Goal: Information Seeking & Learning: Learn about a topic

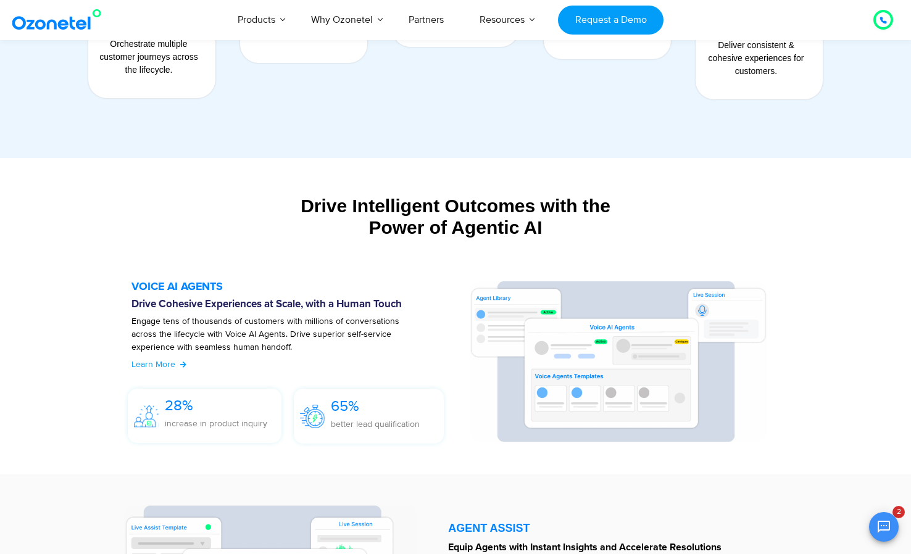
scroll to position [1403, 0]
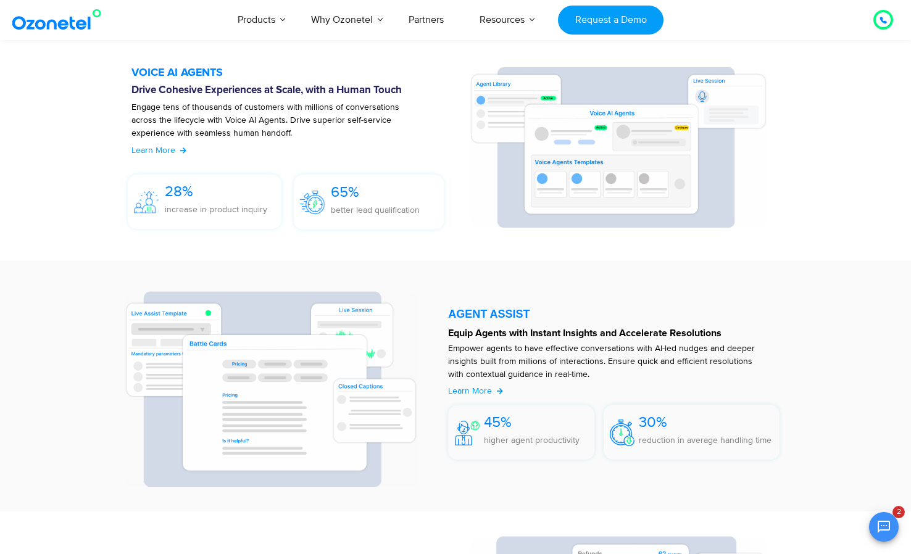
click at [463, 406] on div "45% higher agent productivity" at bounding box center [521, 432] width 146 height 54
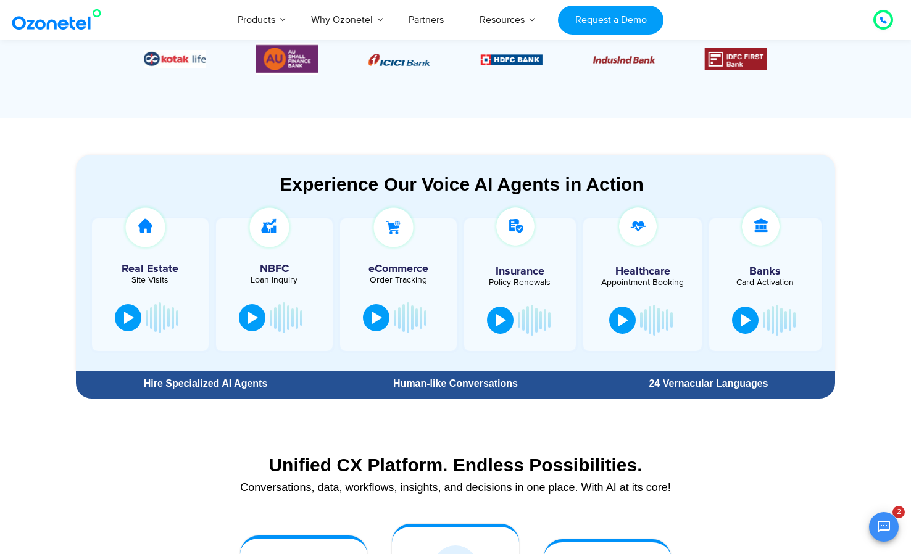
scroll to position [513, 0]
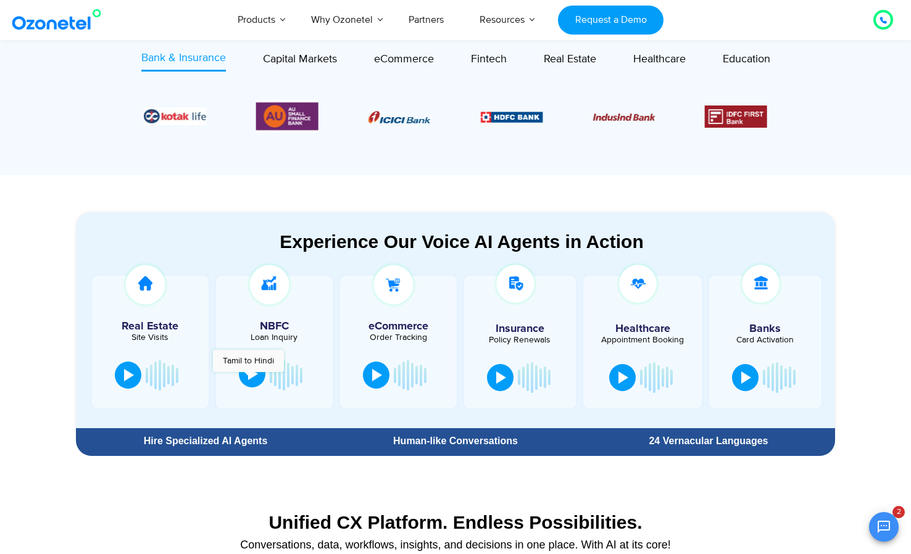
click at [248, 378] on div at bounding box center [253, 374] width 10 height 12
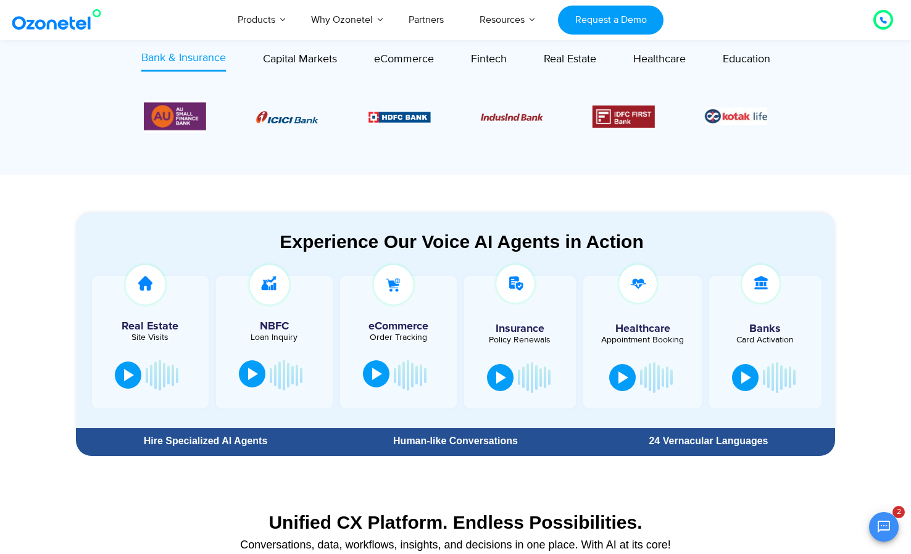
click at [375, 380] on div at bounding box center [377, 374] width 10 height 12
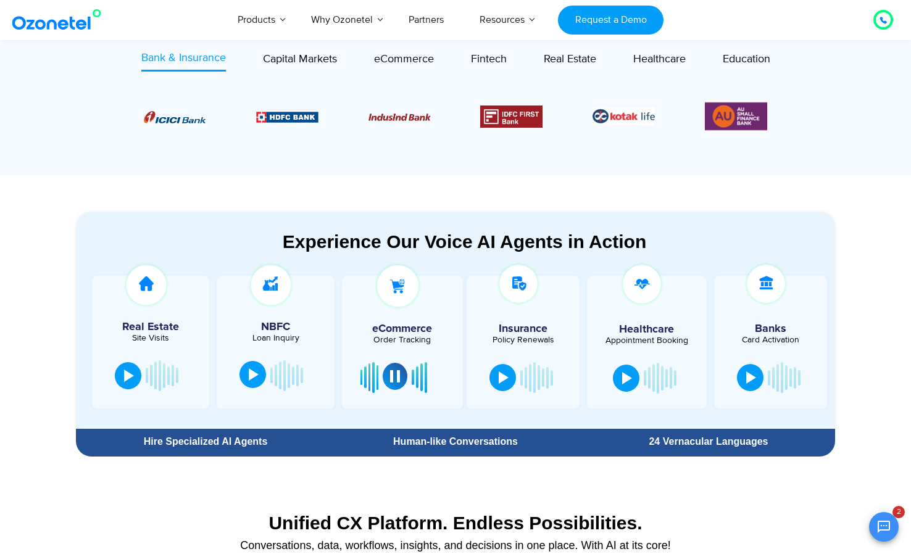
click at [397, 378] on div at bounding box center [395, 376] width 10 height 12
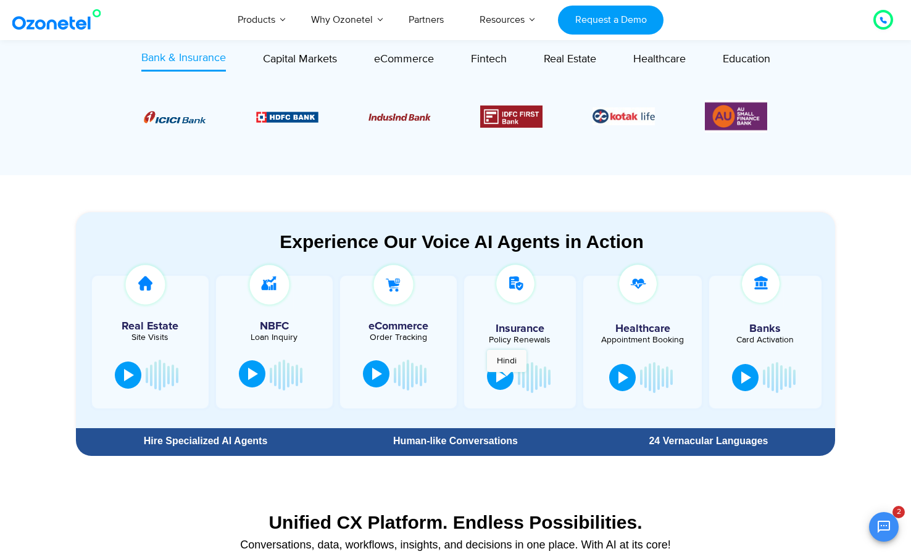
click at [499, 384] on button at bounding box center [500, 376] width 27 height 27
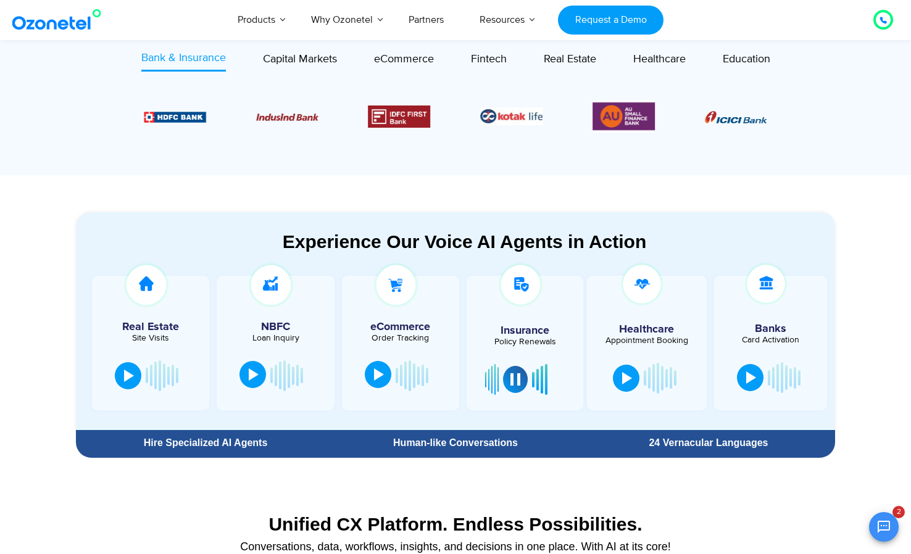
drag, startPoint x: 516, startPoint y: 379, endPoint x: 550, endPoint y: 381, distance: 34.0
click at [550, 381] on div at bounding box center [525, 379] width 80 height 37
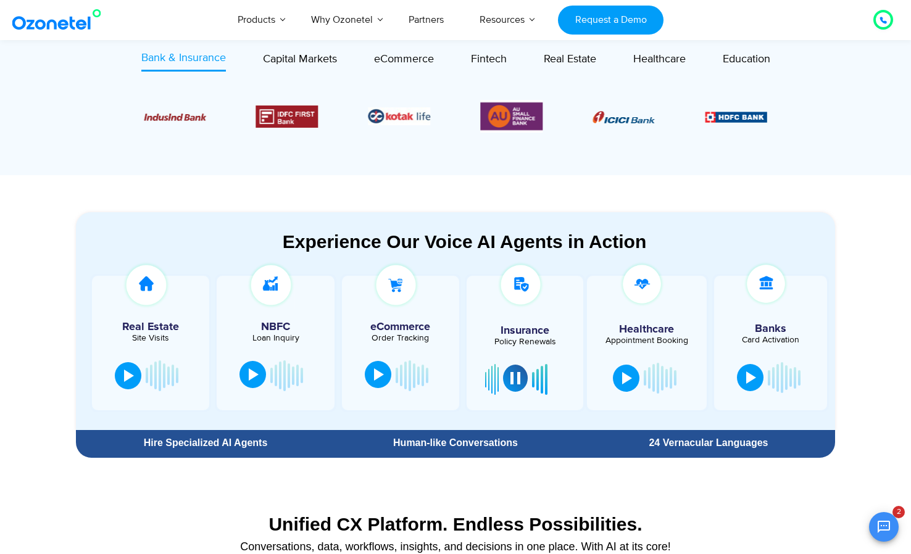
click at [521, 380] on button at bounding box center [515, 378] width 25 height 27
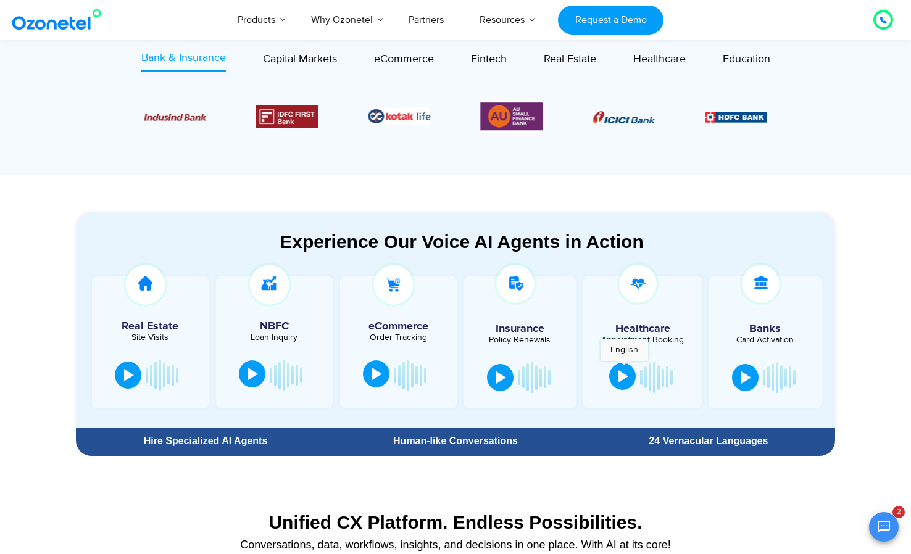
click at [624, 367] on button at bounding box center [622, 376] width 27 height 27
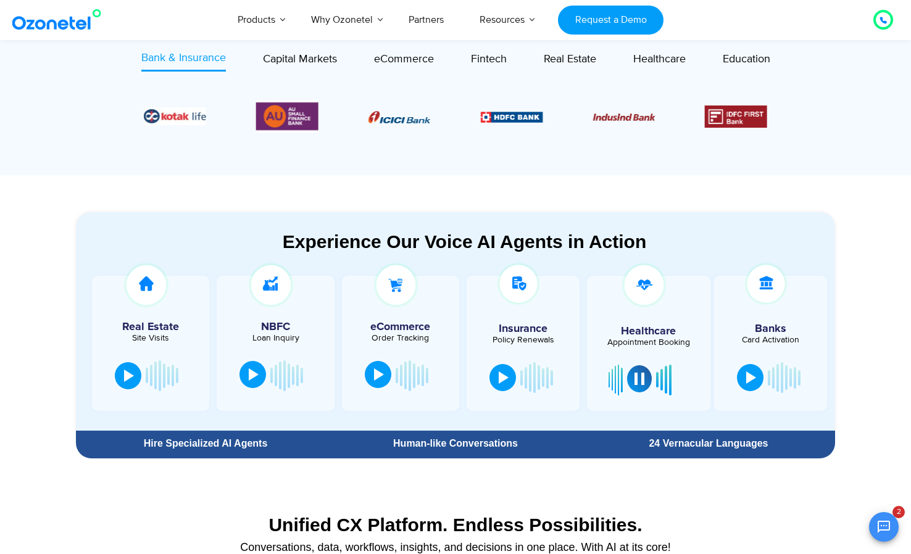
click at [641, 379] on div at bounding box center [639, 379] width 10 height 12
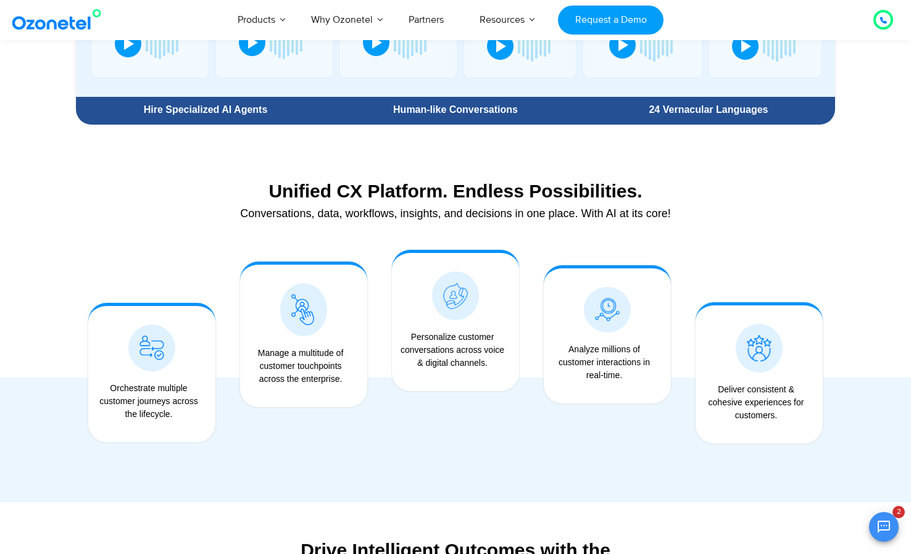
scroll to position [900, 0]
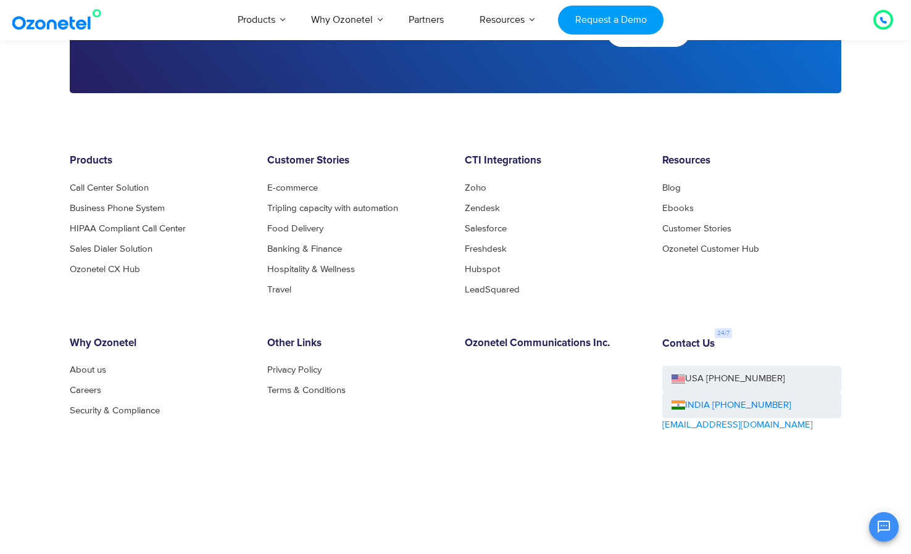
scroll to position [2497, 0]
